Goal: Task Accomplishment & Management: Complete application form

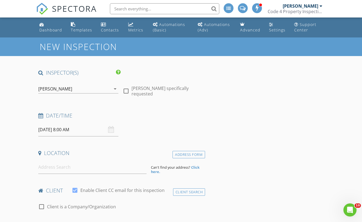
click at [112, 130] on div "[DATE] 8:00 AM" at bounding box center [78, 129] width 80 height 13
click at [73, 128] on input "[DATE] 8:00 AM" at bounding box center [78, 129] width 80 height 13
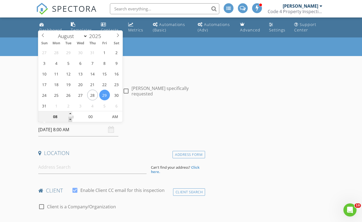
type input "07"
type input "[DATE] 7:00 AM"
click at [71, 120] on span at bounding box center [70, 119] width 4 height 5
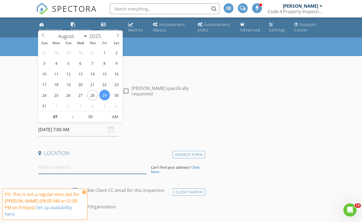
click at [83, 169] on input at bounding box center [92, 166] width 108 height 13
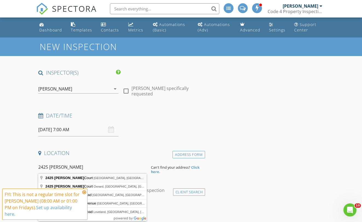
type input "2425 Earhart Court, Imperial, CA, USA"
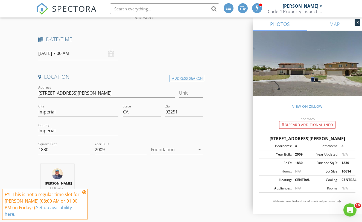
scroll to position [76, 0]
click at [198, 149] on icon "arrow_drop_down" at bounding box center [199, 149] width 7 height 7
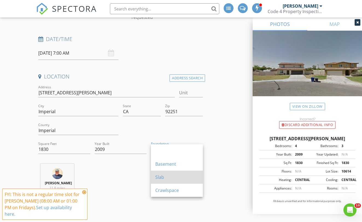
click at [161, 175] on div "Slab" at bounding box center [176, 177] width 43 height 7
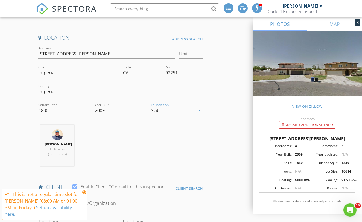
scroll to position [116, 0]
click at [85, 192] on icon at bounding box center [84, 192] width 4 height 4
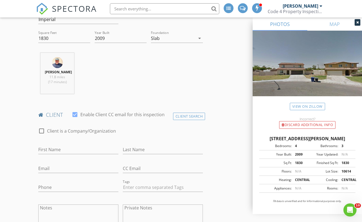
scroll to position [189, 0]
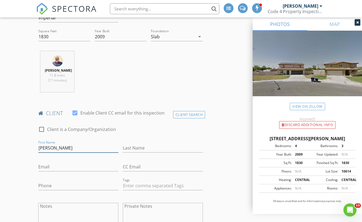
type input "[PERSON_NAME]"
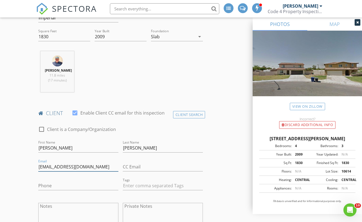
type input "[EMAIL_ADDRESS][DOMAIN_NAME]"
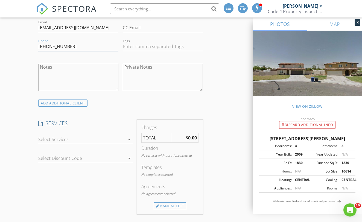
scroll to position [328, 0]
type input "[PHONE_NUMBER]"
click at [128, 142] on icon "arrow_drop_down" at bounding box center [129, 139] width 7 height 7
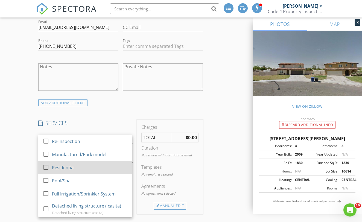
click at [46, 171] on div at bounding box center [45, 166] width 9 height 9
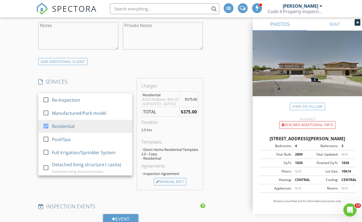
scroll to position [389, 0]
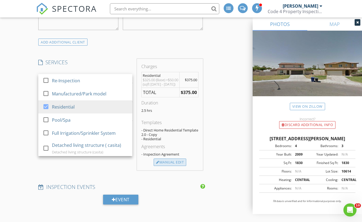
click at [164, 166] on div "Manual Edit" at bounding box center [169, 162] width 32 height 8
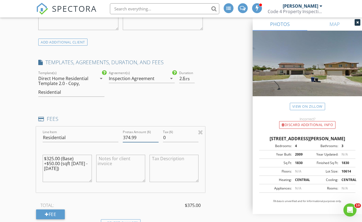
click at [156, 142] on input "374.99" at bounding box center [140, 137] width 35 height 9
type input "3"
click at [22, 137] on div "New Inspection INSPECTOR(S) check_box Ricardo Jimenez PRIMARY Ricardo Jimenez a…" at bounding box center [181, 193] width 362 height 1088
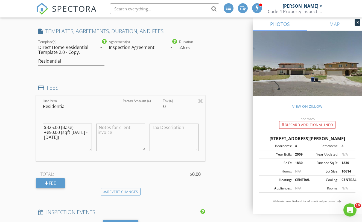
scroll to position [424, 0]
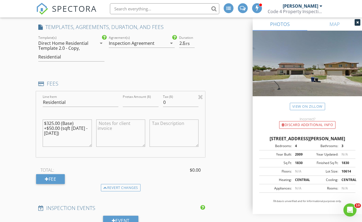
click at [196, 173] on span "$0.00" at bounding box center [195, 170] width 11 height 7
click at [199, 173] on span "$0.00" at bounding box center [195, 170] width 11 height 7
click at [50, 182] on div "Fee" at bounding box center [50, 179] width 29 height 10
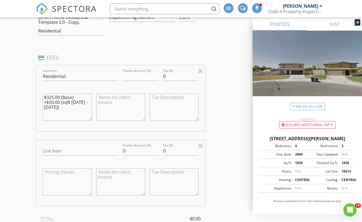
scroll to position [450, 0]
click at [201, 147] on div at bounding box center [200, 145] width 5 height 7
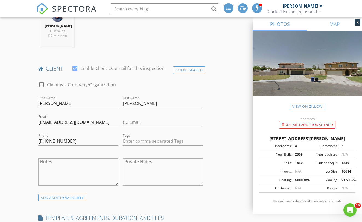
scroll to position [233, 0]
click at [63, 168] on textarea "Notes" at bounding box center [78, 172] width 80 height 27
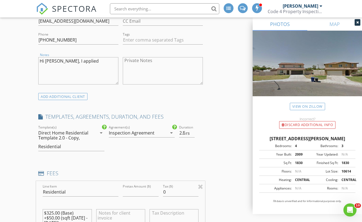
scroll to position [306, 0]
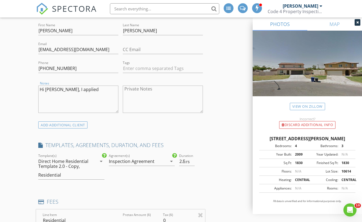
click at [83, 97] on textarea "Hi Carla, I applied" at bounding box center [78, 98] width 80 height 27
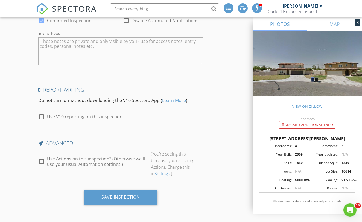
scroll to position [906, 0]
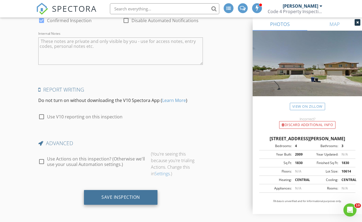
type textarea "Hi [PERSON_NAME], I applied a discount for you guys. Thank you."
click at [122, 197] on div "Save Inspection" at bounding box center [120, 196] width 39 height 5
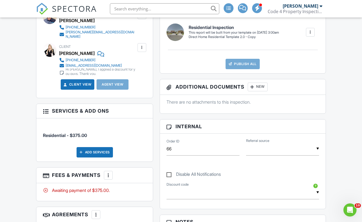
scroll to position [185, 0]
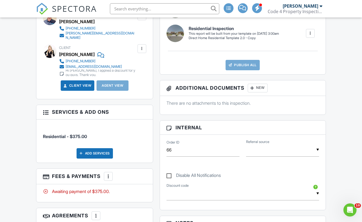
click at [46, 109] on div at bounding box center [45, 111] width 5 height 5
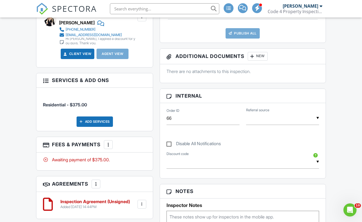
scroll to position [218, 0]
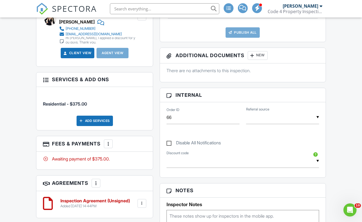
click at [109, 141] on div at bounding box center [107, 143] width 5 height 5
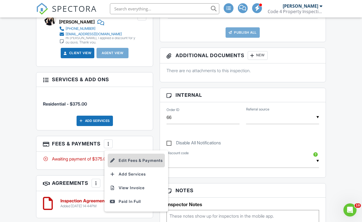
click at [118, 159] on li "Edit Fees & Payments" at bounding box center [136, 160] width 57 height 14
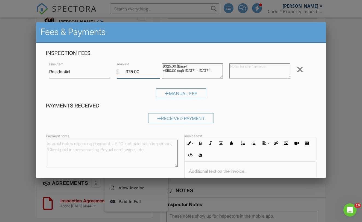
click at [133, 72] on input "375.00" at bounding box center [138, 71] width 43 height 13
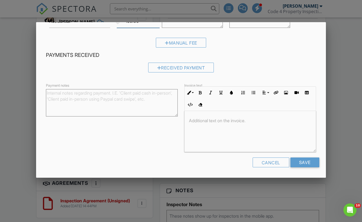
scroll to position [50, 0]
type input "150.00"
click at [301, 162] on input "Save" at bounding box center [304, 163] width 29 height 10
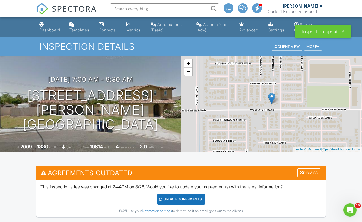
click at [166, 197] on div "Update Agreements" at bounding box center [181, 199] width 48 height 10
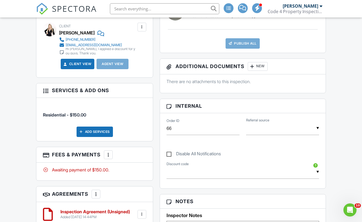
scroll to position [208, 0]
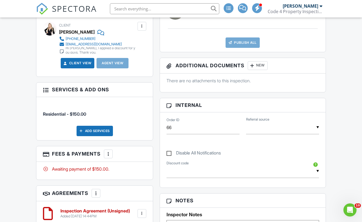
click at [80, 60] on link "Client View" at bounding box center [77, 62] width 29 height 5
